Goal: Task Accomplishment & Management: Use online tool/utility

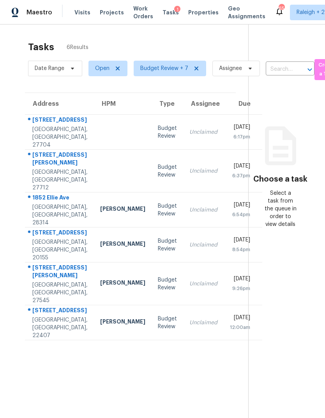
scroll to position [0, 0]
click at [223, 220] on td "[DATE] 6:54pm" at bounding box center [242, 210] width 39 height 35
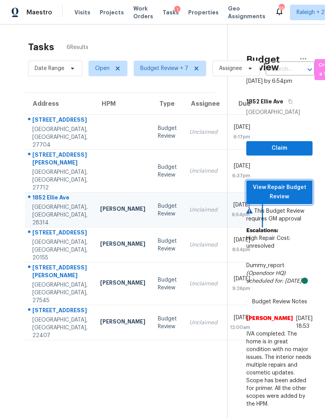
click at [299, 199] on span "View Repair Budget Review" at bounding box center [279, 192] width 54 height 19
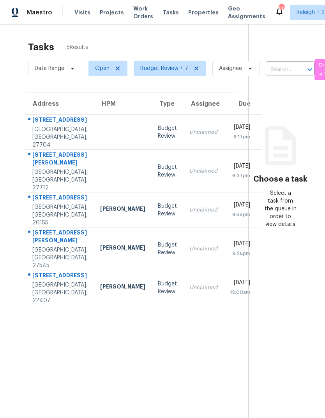
click at [100, 215] on div "[PERSON_NAME]" at bounding box center [122, 210] width 45 height 10
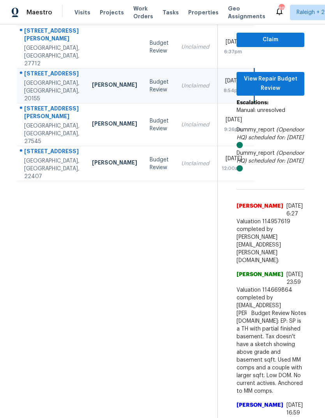
scroll to position [112, 8]
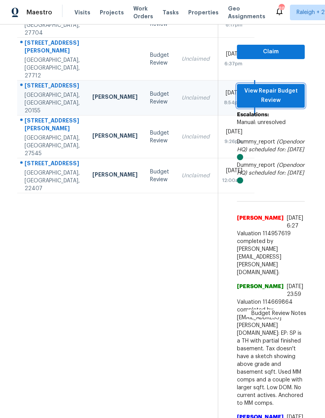
click at [284, 86] on span "View Repair Budget Review" at bounding box center [270, 95] width 55 height 19
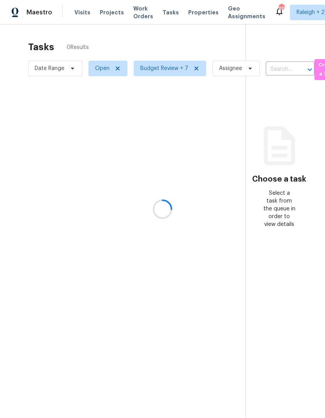
scroll to position [29, 0]
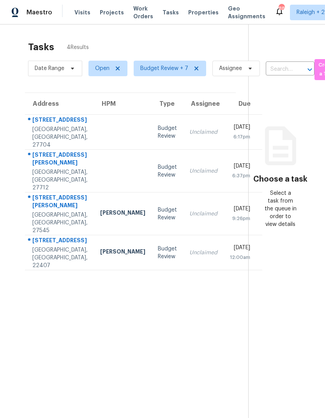
click at [189, 210] on div "Unclaimed" at bounding box center [203, 214] width 28 height 8
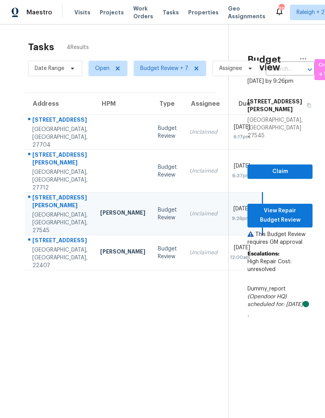
click at [183, 238] on td "Unclaimed" at bounding box center [203, 252] width 40 height 35
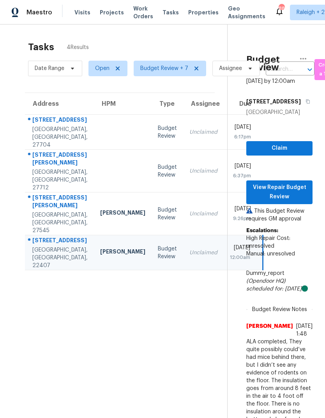
click at [223, 193] on td "Tue, Sep 9th 2025 9:26pm" at bounding box center [242, 214] width 39 height 43
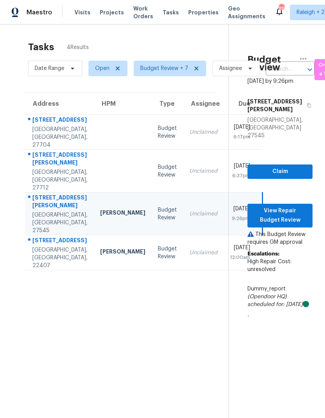
click at [291, 206] on span "View Repair Budget Review" at bounding box center [279, 215] width 53 height 19
